Goal: Task Accomplishment & Management: Manage account settings

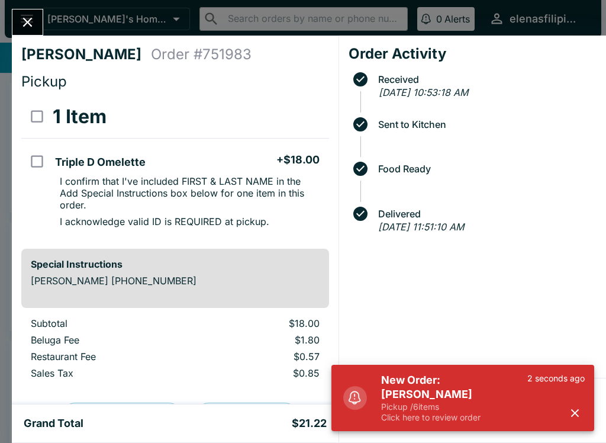
click at [416, 404] on p "Pickup / 6 items" at bounding box center [454, 406] width 146 height 11
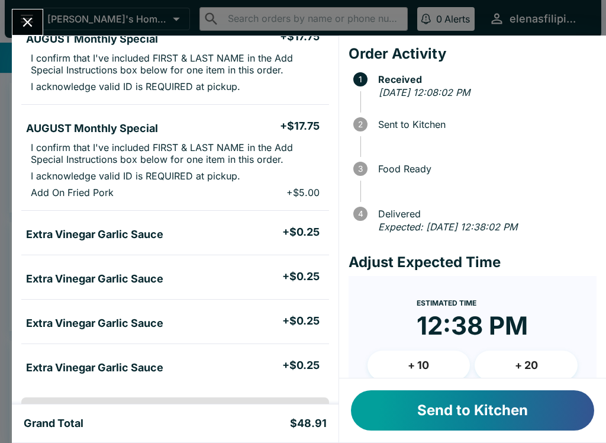
scroll to position [124, 0]
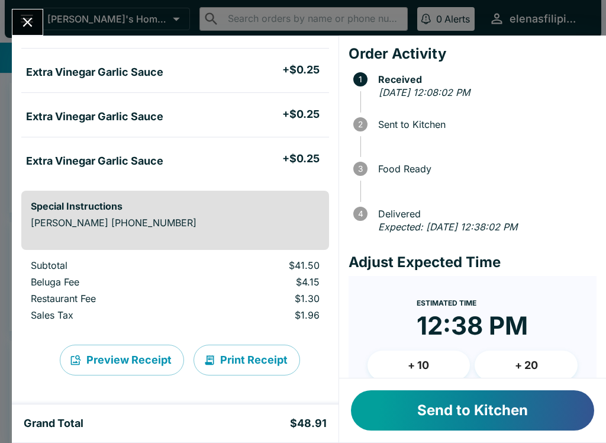
click at [391, 412] on button "Send to Kitchen" at bounding box center [472, 410] width 243 height 40
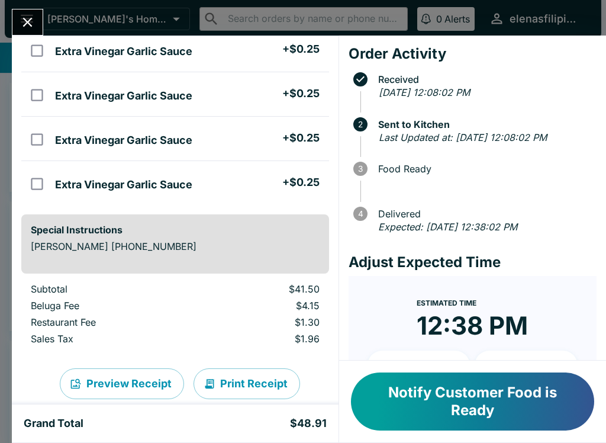
scroll to position [330, 0]
click at [500, 389] on button "Notify Customer Food is Ready" at bounding box center [472, 401] width 243 height 58
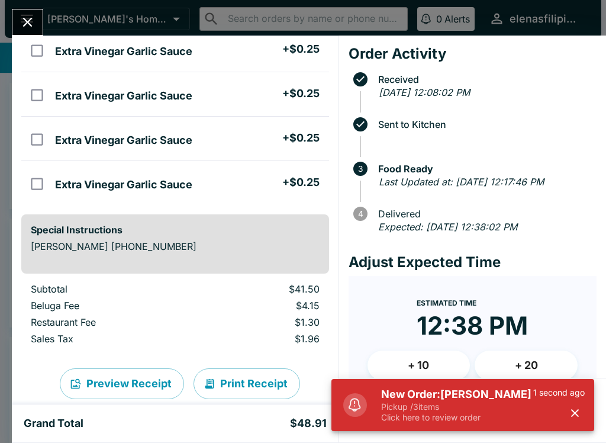
click at [389, 402] on p "Pickup / 3 items" at bounding box center [457, 406] width 152 height 11
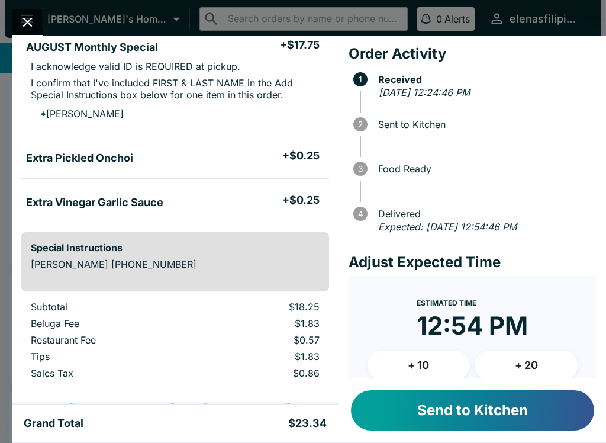
scroll to position [112, 0]
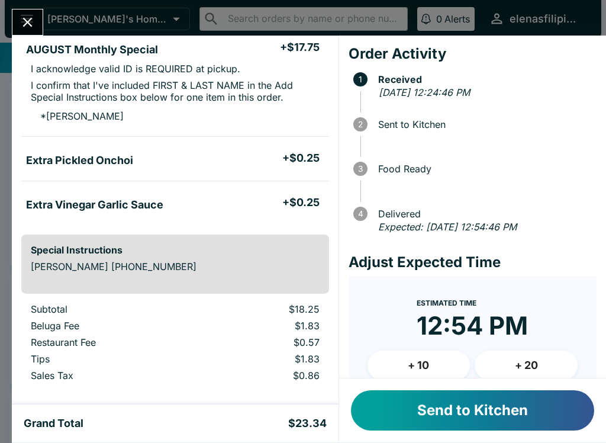
click at [397, 410] on button "Send to Kitchen" at bounding box center [472, 410] width 243 height 40
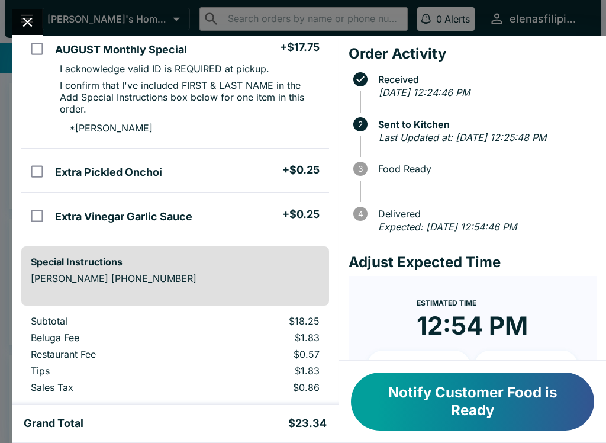
click at [28, 24] on icon "Close" at bounding box center [28, 22] width 16 height 16
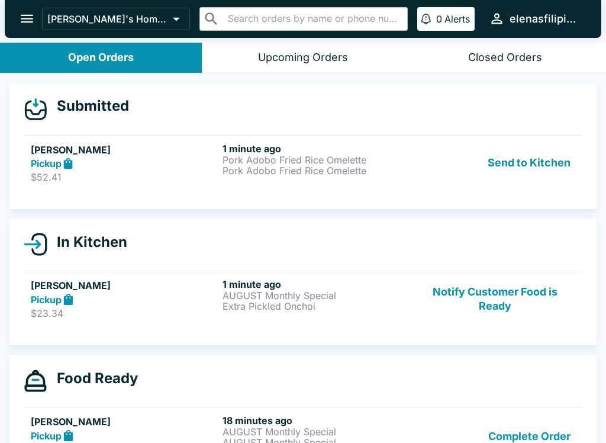
click at [83, 167] on div "Pickup" at bounding box center [124, 164] width 187 height 14
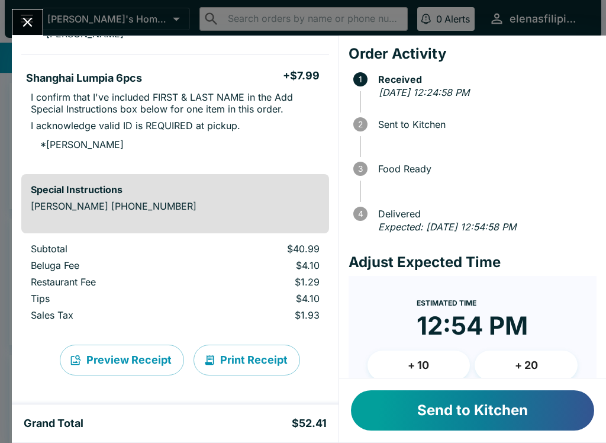
scroll to position [305, 0]
click at [394, 417] on button "Send to Kitchen" at bounding box center [472, 410] width 243 height 40
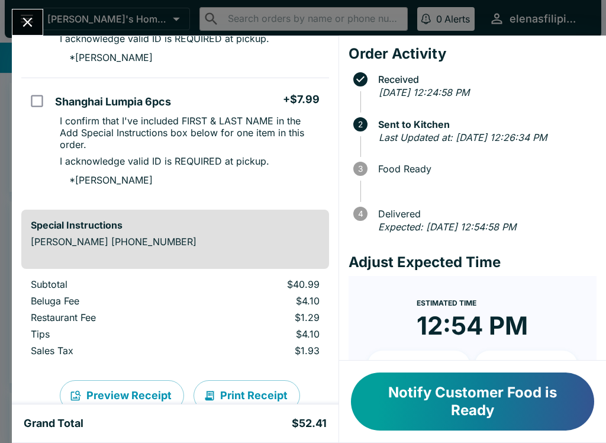
click at [466, 413] on button "Notify Customer Food is Ready" at bounding box center [472, 401] width 243 height 58
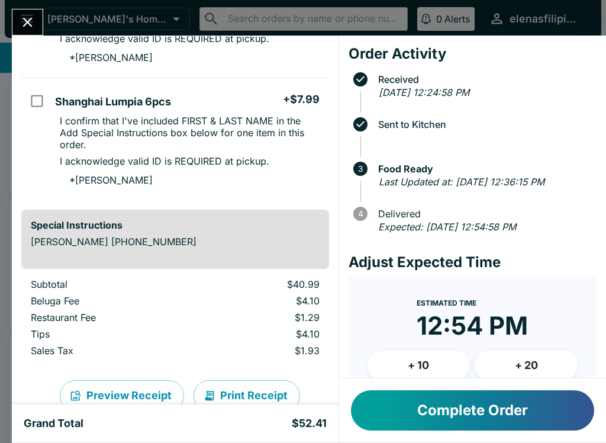
click at [24, 21] on icon "Close" at bounding box center [28, 22] width 16 height 16
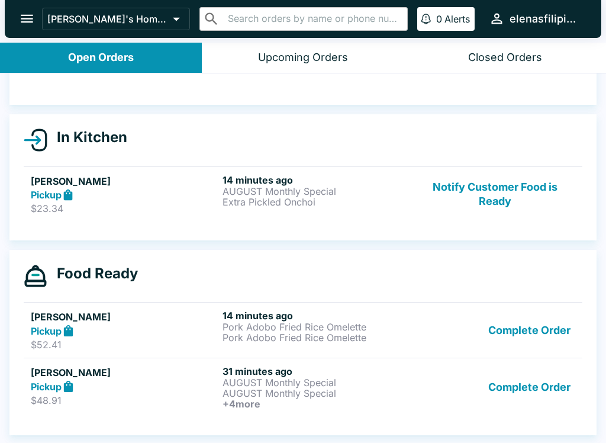
click at [515, 385] on button "Complete Order" at bounding box center [529, 387] width 92 height 44
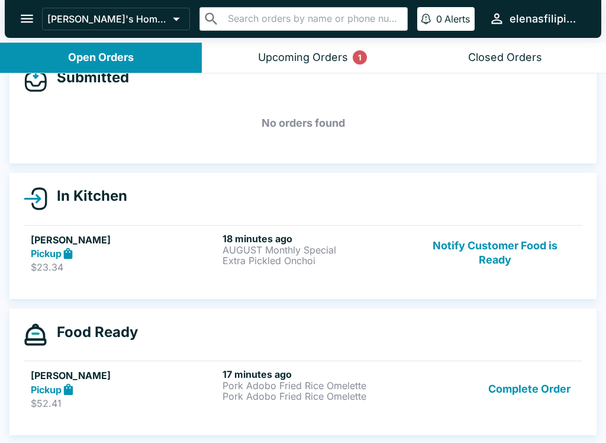
scroll to position [2, 0]
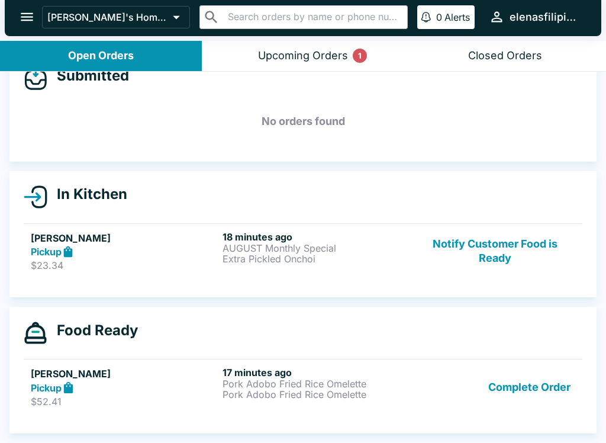
click at [459, 270] on button "Notify Customer Food is Ready" at bounding box center [495, 251] width 160 height 41
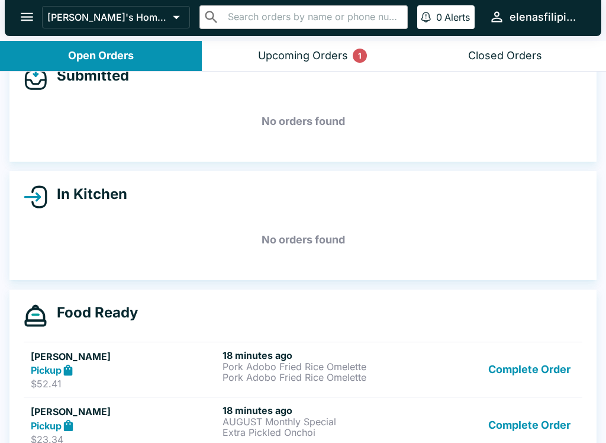
click at [309, 57] on div "Upcoming Orders 1" at bounding box center [303, 56] width 90 height 14
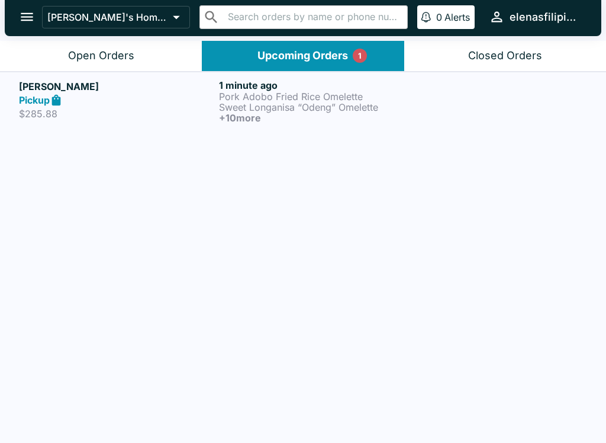
click at [26, 95] on strong "Pickup" at bounding box center [34, 100] width 31 height 12
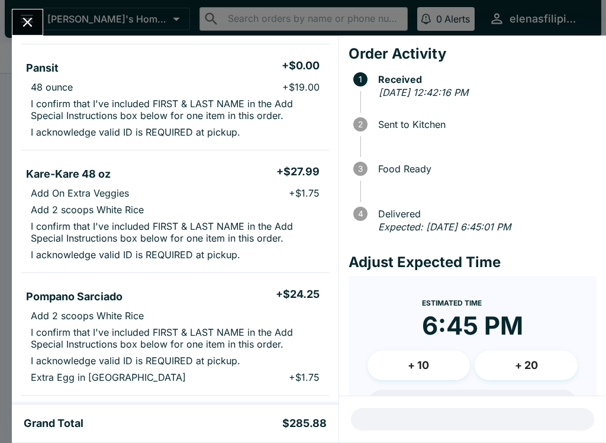
scroll to position [717, 0]
